Goal: Task Accomplishment & Management: Manage account settings

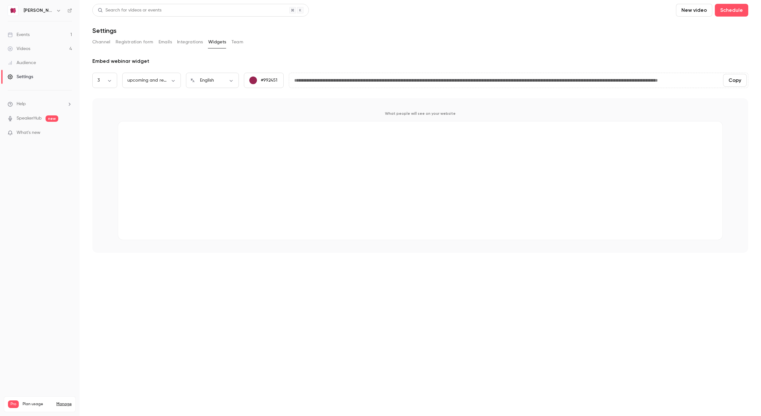
click at [65, 401] on link "Manage" at bounding box center [63, 403] width 15 height 5
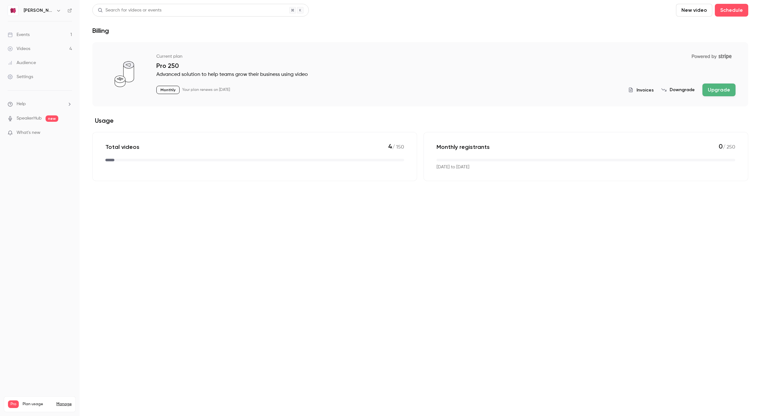
click at [643, 89] on span "Invoices" at bounding box center [645, 90] width 17 height 7
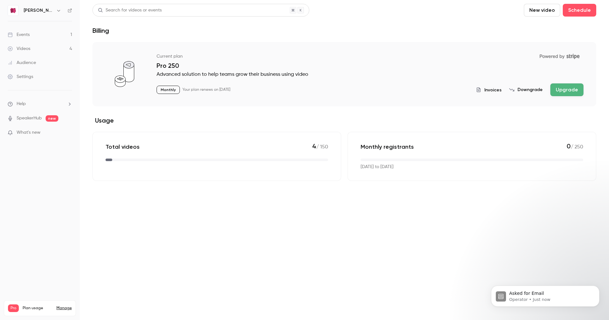
click at [484, 91] on button "Invoices" at bounding box center [488, 90] width 25 height 7
